Goal: Check status: Check status

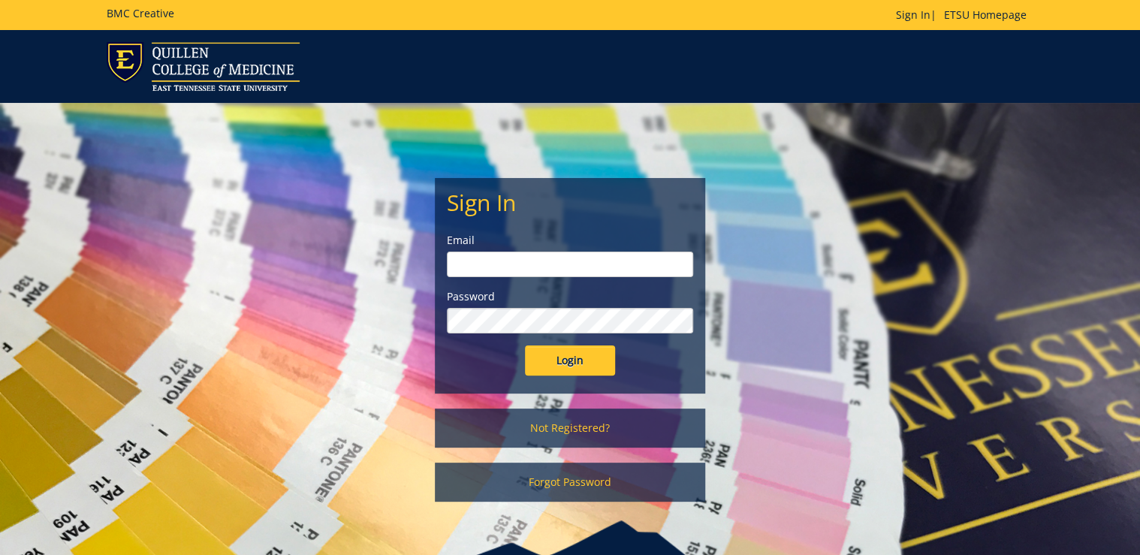
type input "ditcharo@etsu.edu"
click at [574, 359] on input "Login" at bounding box center [570, 360] width 90 height 30
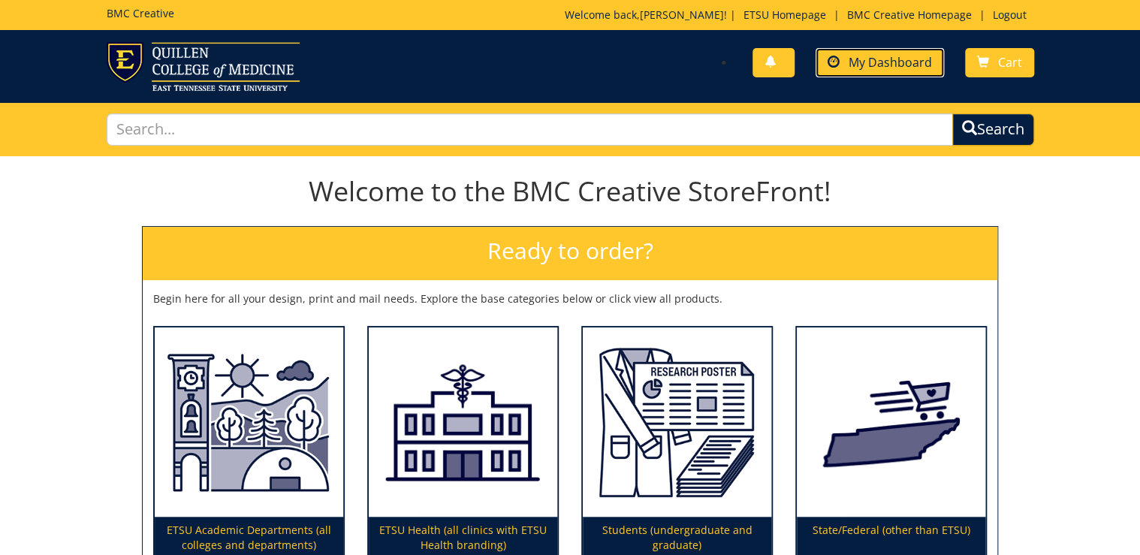
click at [867, 49] on link "My Dashboard" at bounding box center [880, 62] width 128 height 29
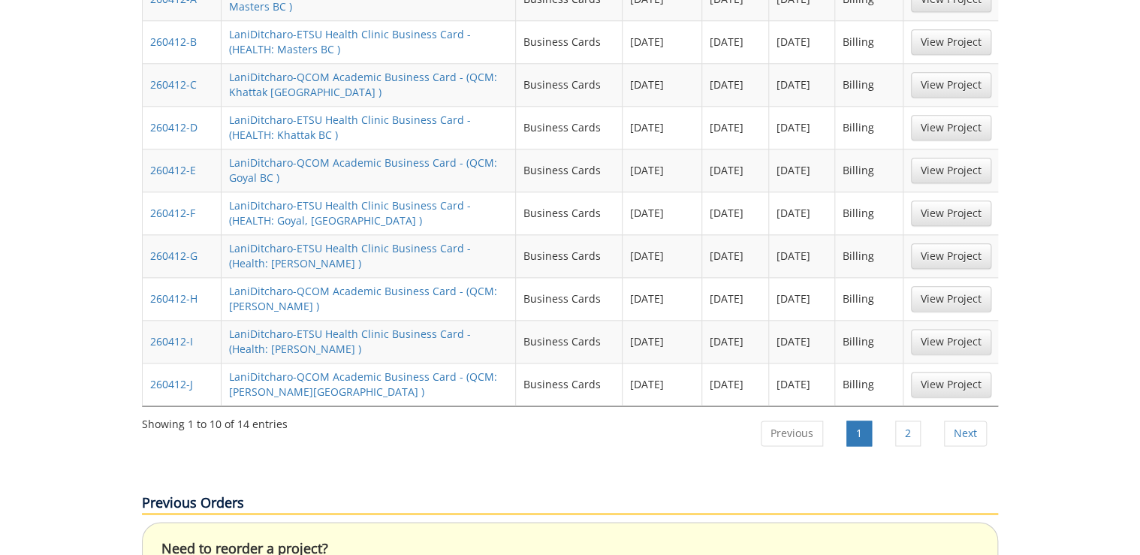
scroll to position [901, 0]
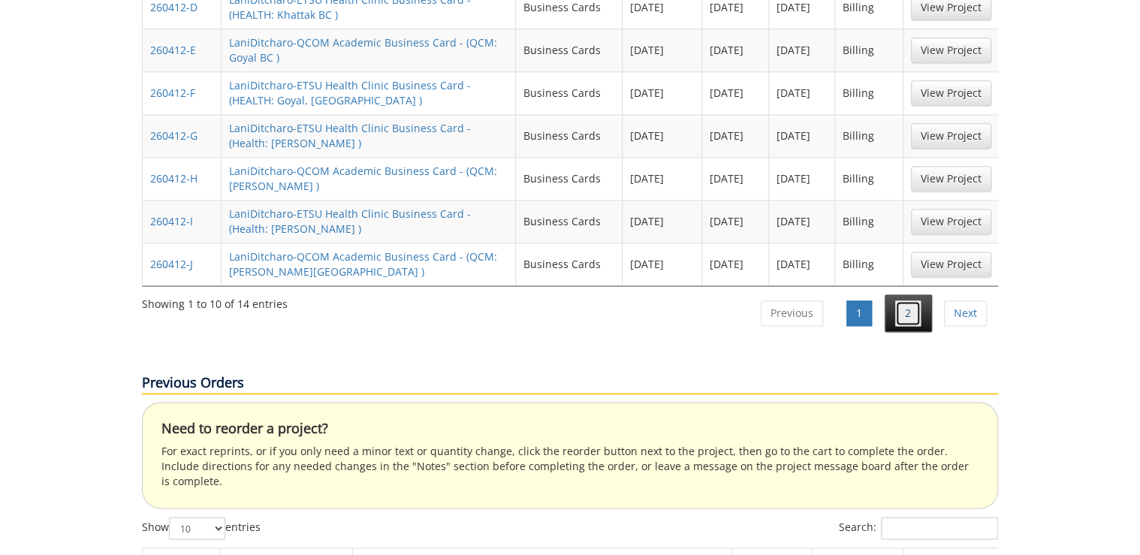
click at [904, 300] on link "2" at bounding box center [908, 313] width 26 height 26
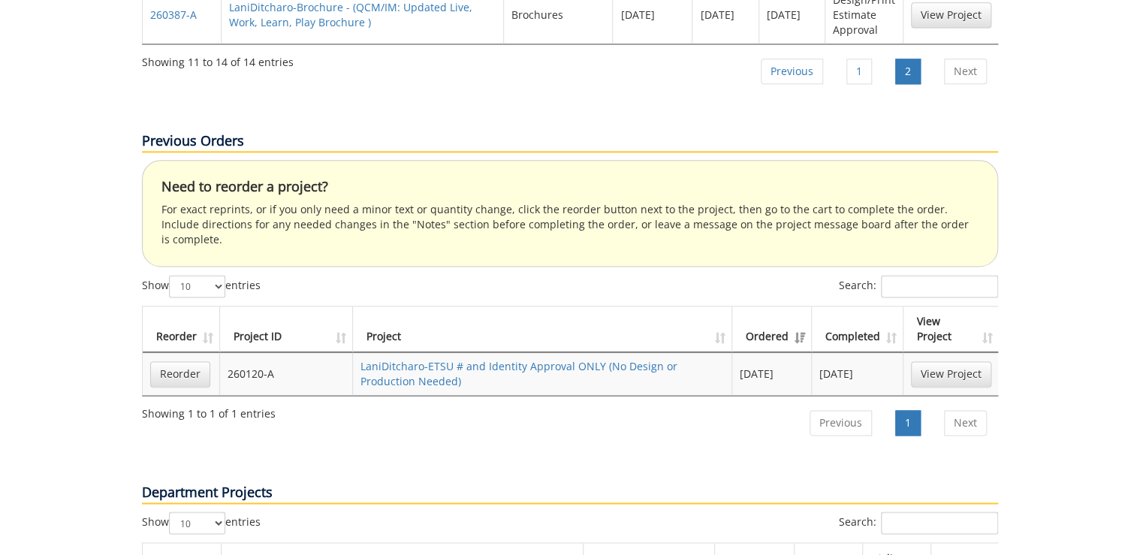
scroll to position [541, 0]
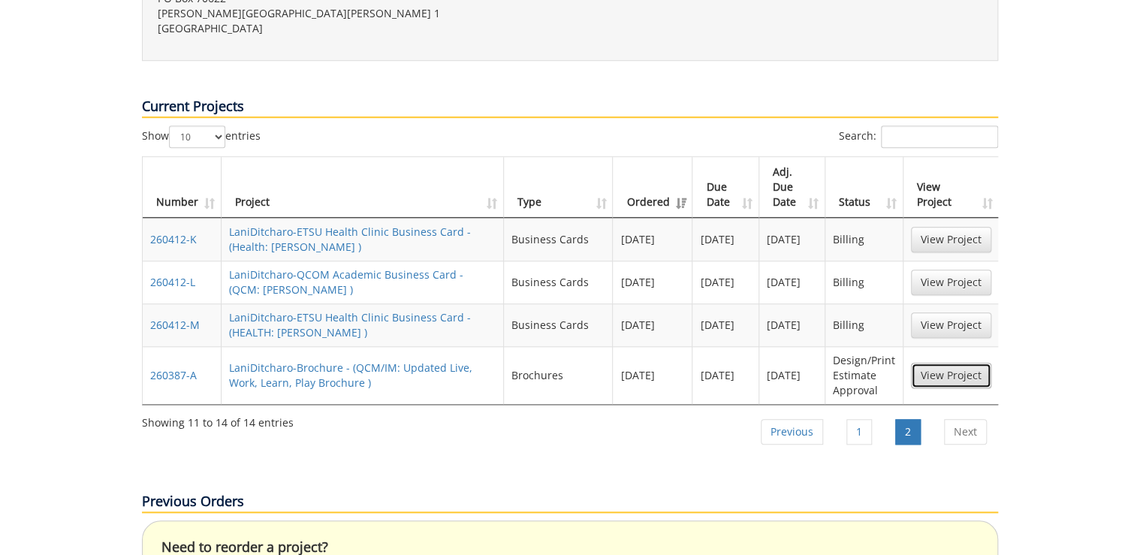
click at [970, 363] on link "View Project" at bounding box center [951, 376] width 80 height 26
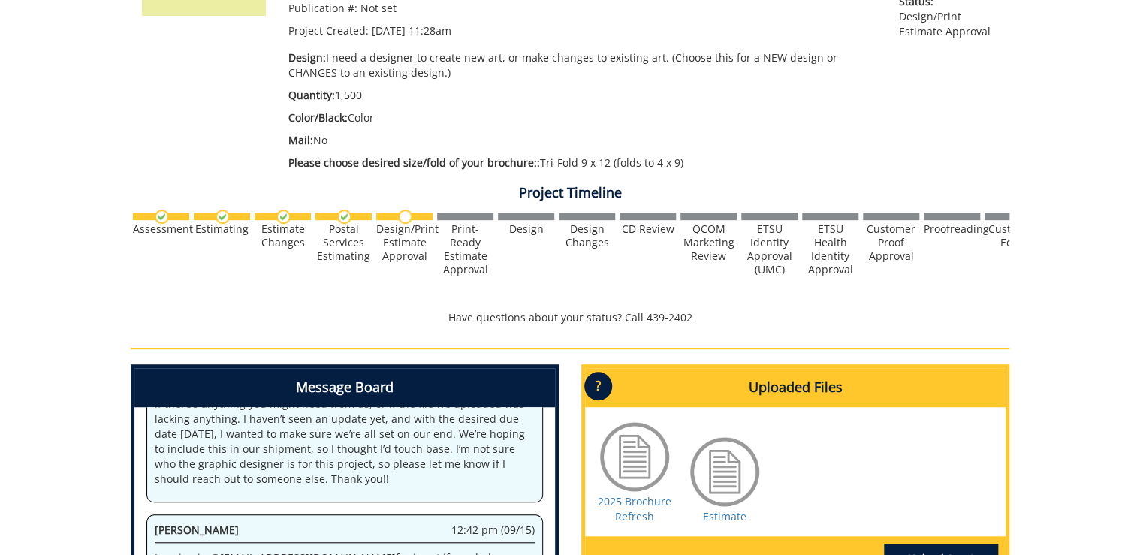
scroll to position [481, 0]
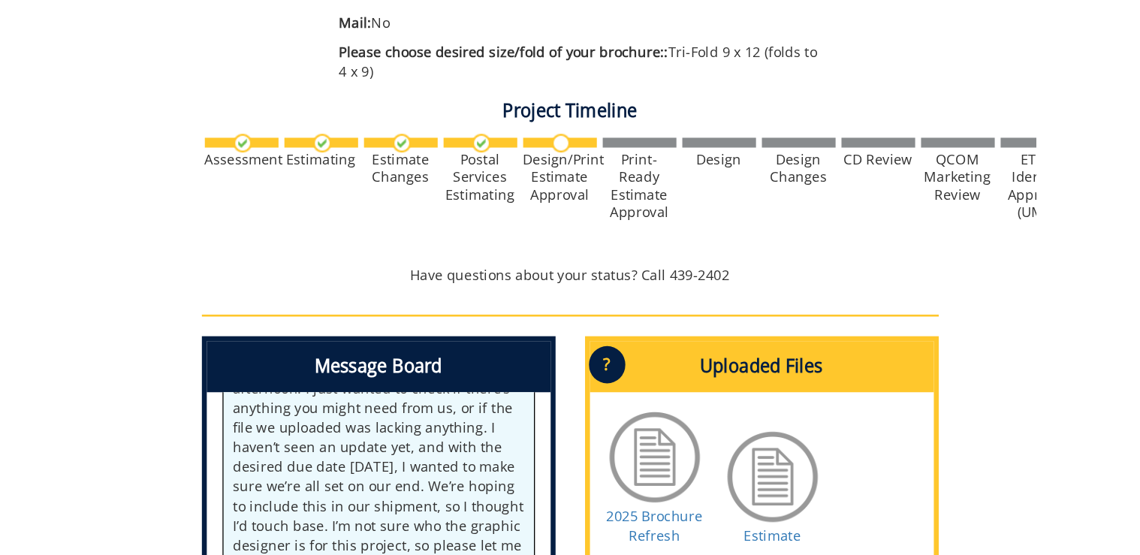
scroll to position [213, 0]
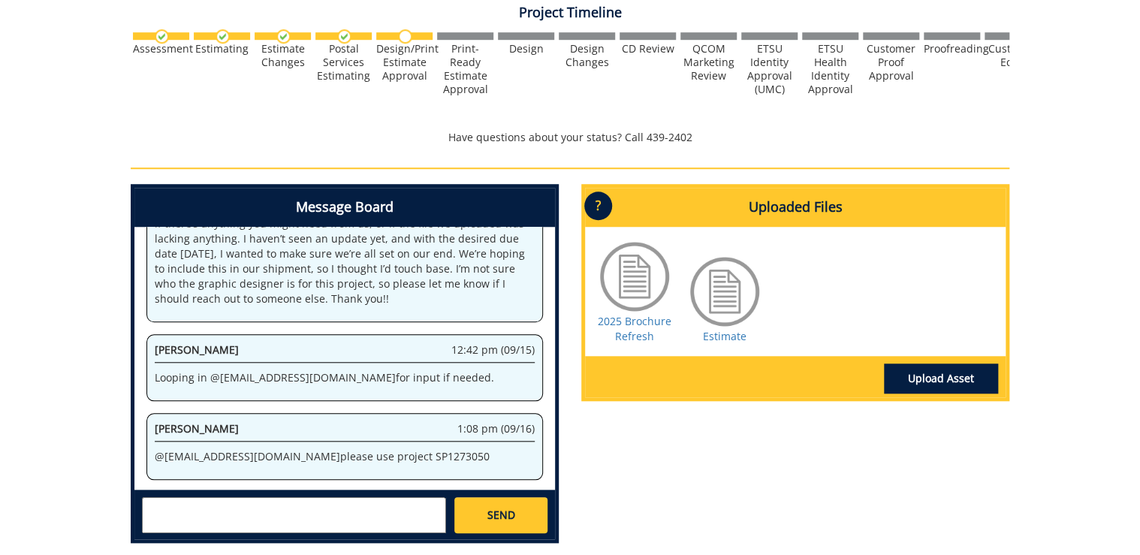
scroll to position [541, 0]
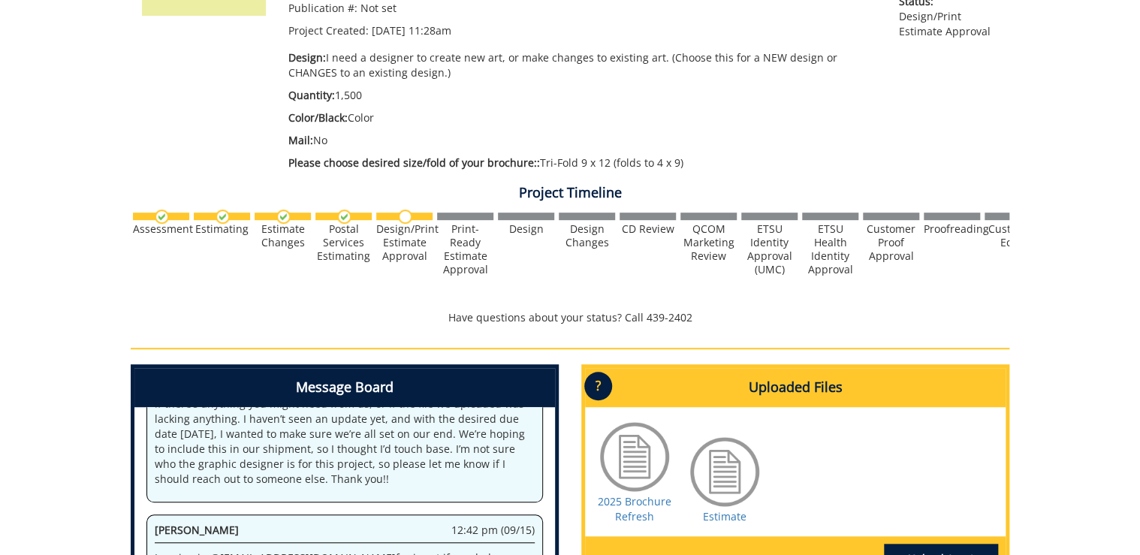
scroll to position [120, 0]
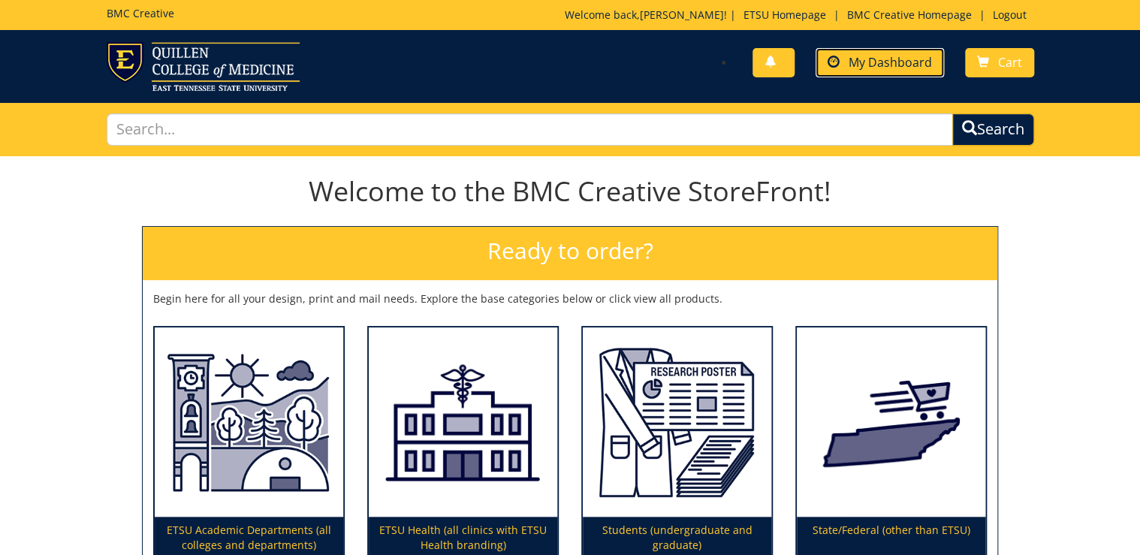
click at [900, 58] on span "My Dashboard" at bounding box center [890, 62] width 83 height 17
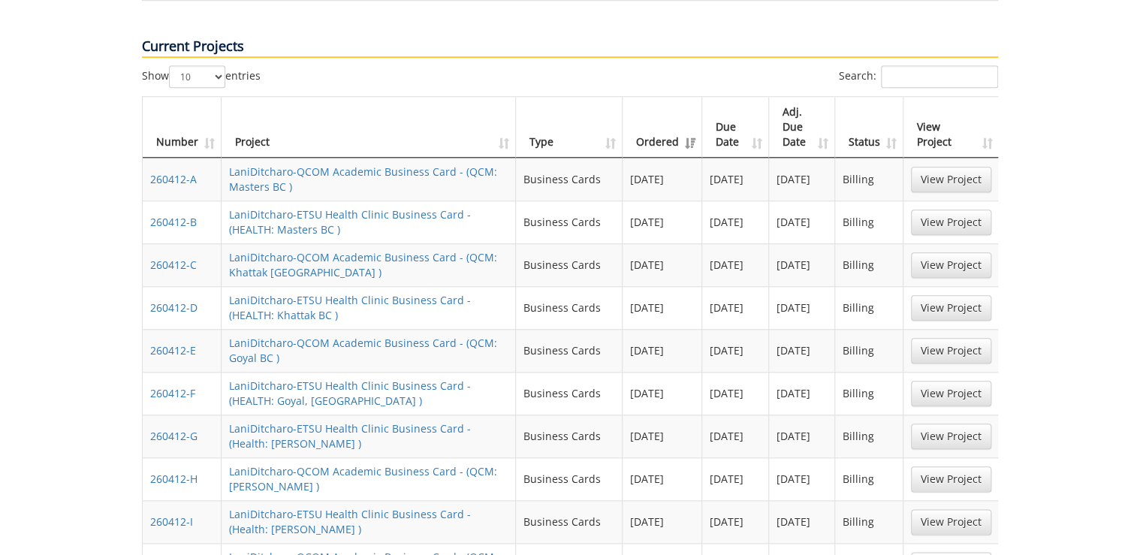
scroll to position [661, 0]
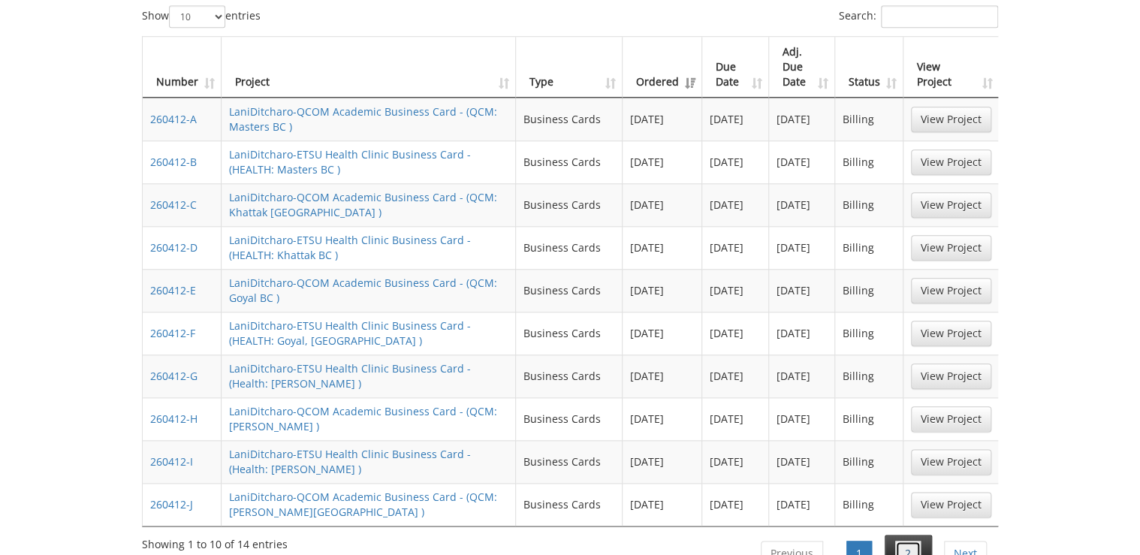
click at [903, 541] on link "2" at bounding box center [908, 554] width 26 height 26
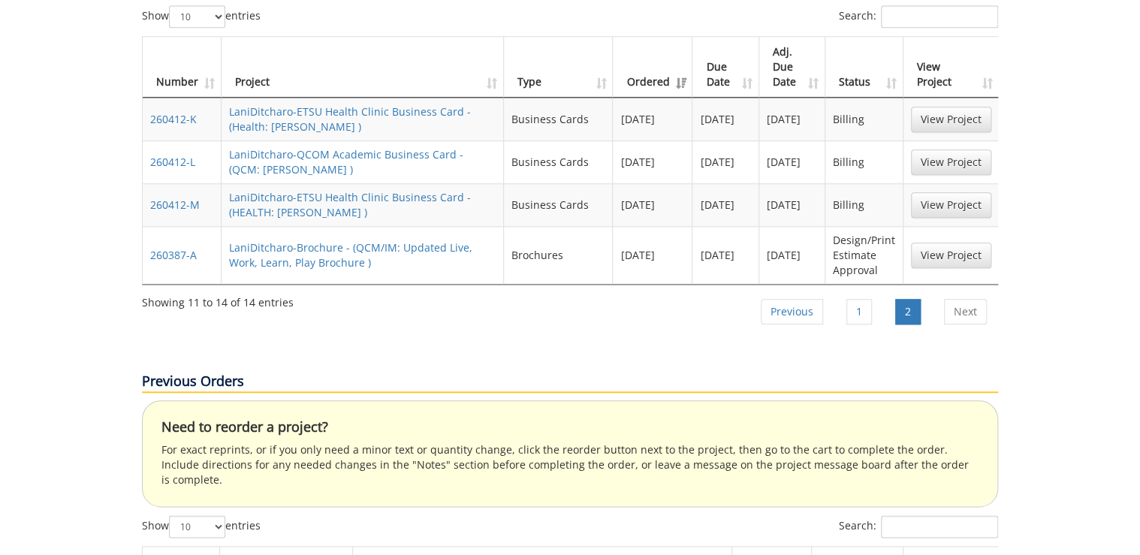
scroll to position [541, 0]
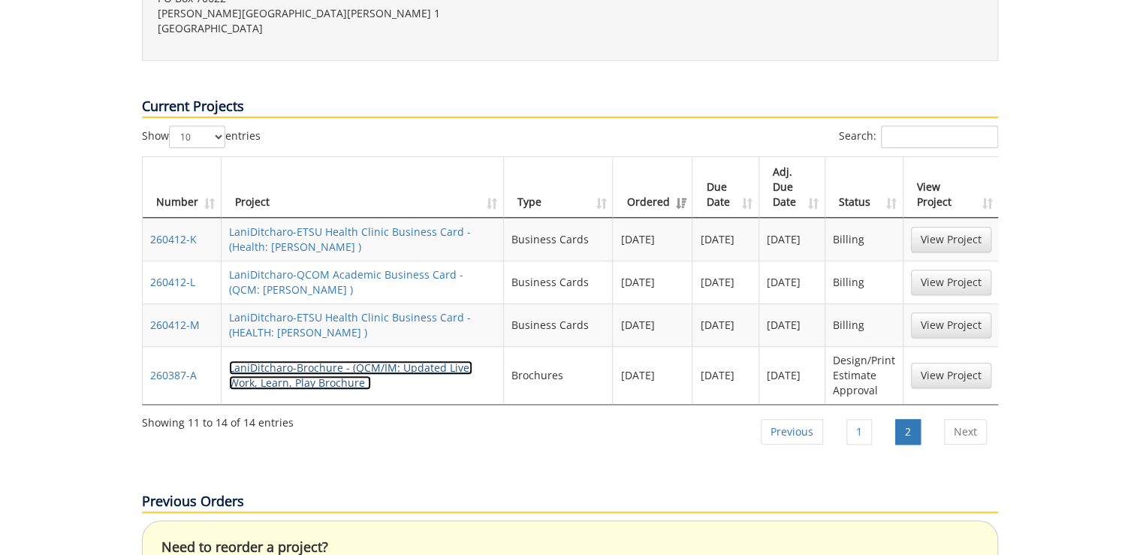
click at [279, 360] on link "LaniDitcharo-Brochure - (QCM/IM: Updated Live, Work, Learn, Play Brochure )" at bounding box center [350, 374] width 243 height 29
